Goal: Transaction & Acquisition: Download file/media

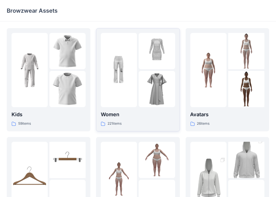
click at [157, 83] on div at bounding box center [157, 89] width 36 height 36
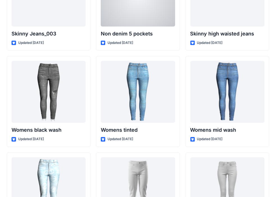
scroll to position [3917, 0]
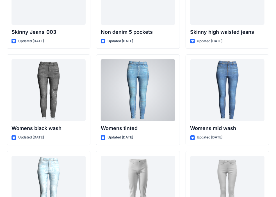
click at [140, 90] on div at bounding box center [138, 90] width 74 height 62
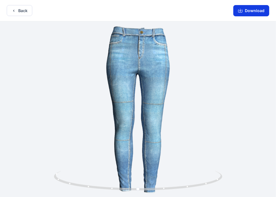
click at [244, 12] on button "Download" at bounding box center [251, 10] width 36 height 11
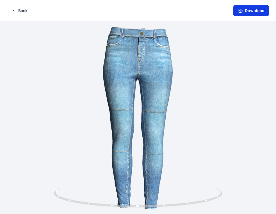
click at [247, 12] on button "Download" at bounding box center [251, 10] width 36 height 11
